Goal: Find specific page/section: Find specific page/section

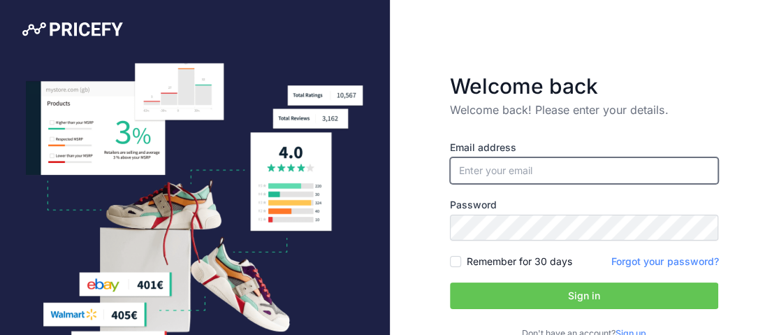
click at [609, 175] on input "email" at bounding box center [584, 170] width 268 height 27
type input "[EMAIL_ADDRESS][DOMAIN_NAME]"
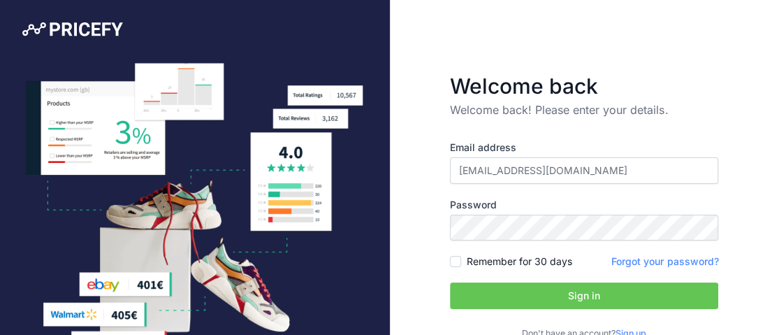
click at [557, 302] on button "Sign in" at bounding box center [584, 295] width 268 height 27
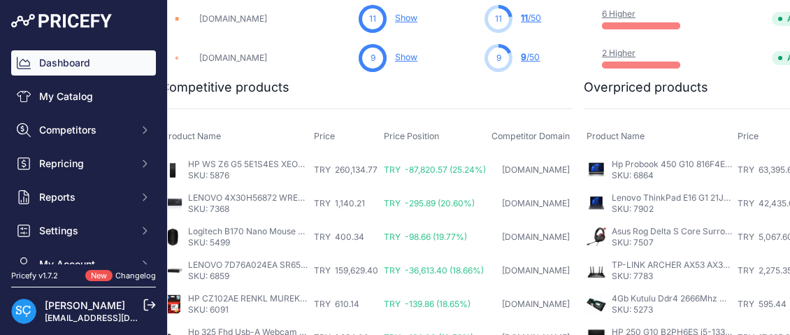
scroll to position [559, 139]
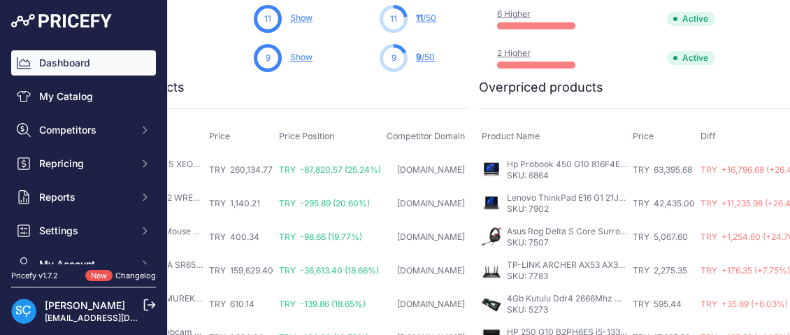
click at [734, 70] on td "Active" at bounding box center [712, 57] width 96 height 39
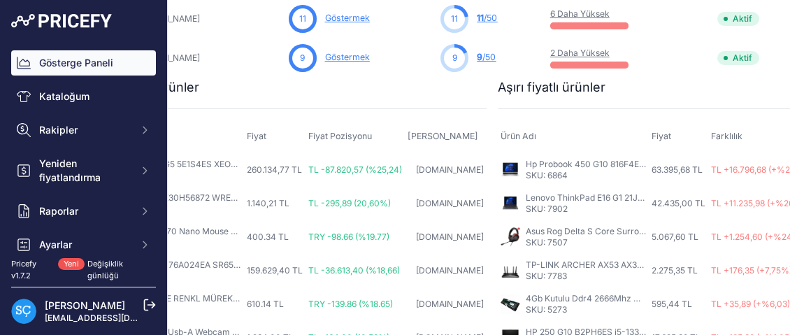
scroll to position [559, 104]
click at [555, 163] on font "Hp Probook 450 G10 816F4EA i7-1355U 16GB 512GB SSD 15.6'' W11Pro" at bounding box center [666, 164] width 280 height 10
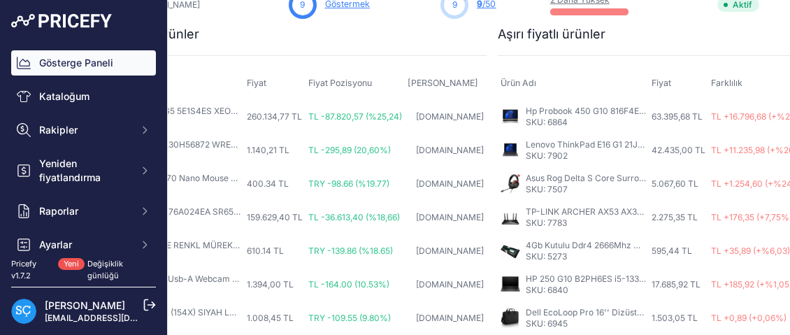
scroll to position [621, 104]
click at [557, 139] on font "Lenovo ThinkPad E16 G1 21JN00MWTX i5-1335U 16GB 512GB 16'' Dos" at bounding box center [665, 144] width 278 height 10
